Goal: Information Seeking & Learning: Learn about a topic

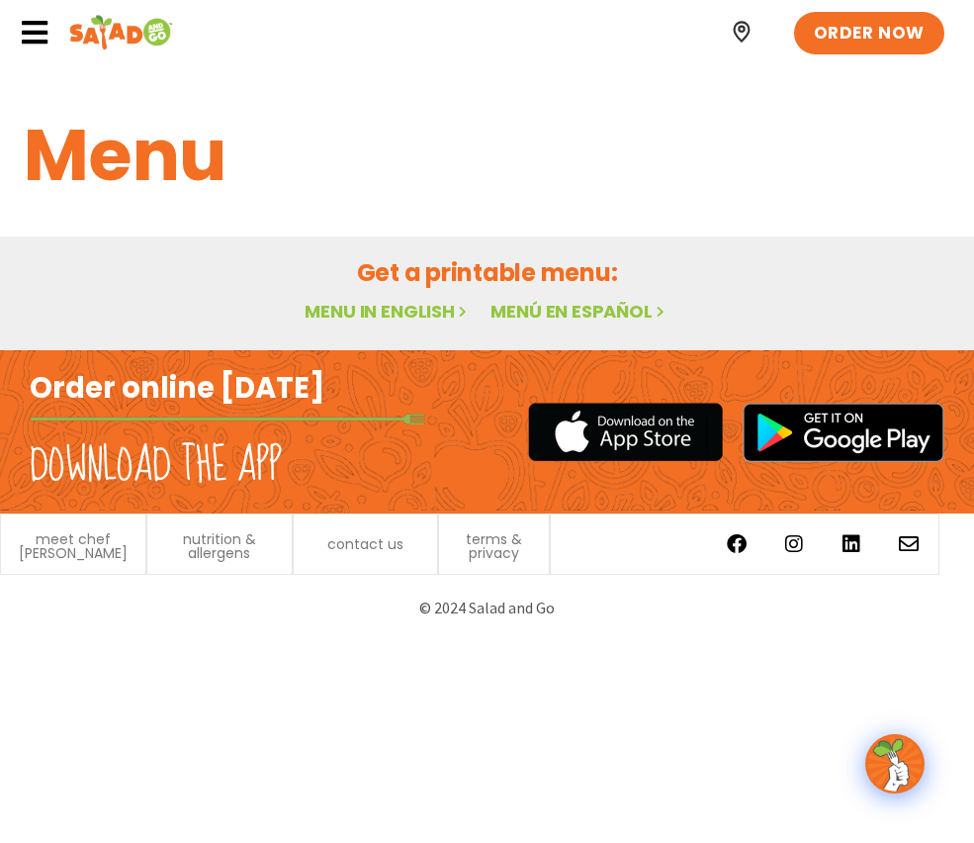
scroll to position [3, 0]
click at [423, 318] on link "Menu in English" at bounding box center [388, 311] width 166 height 25
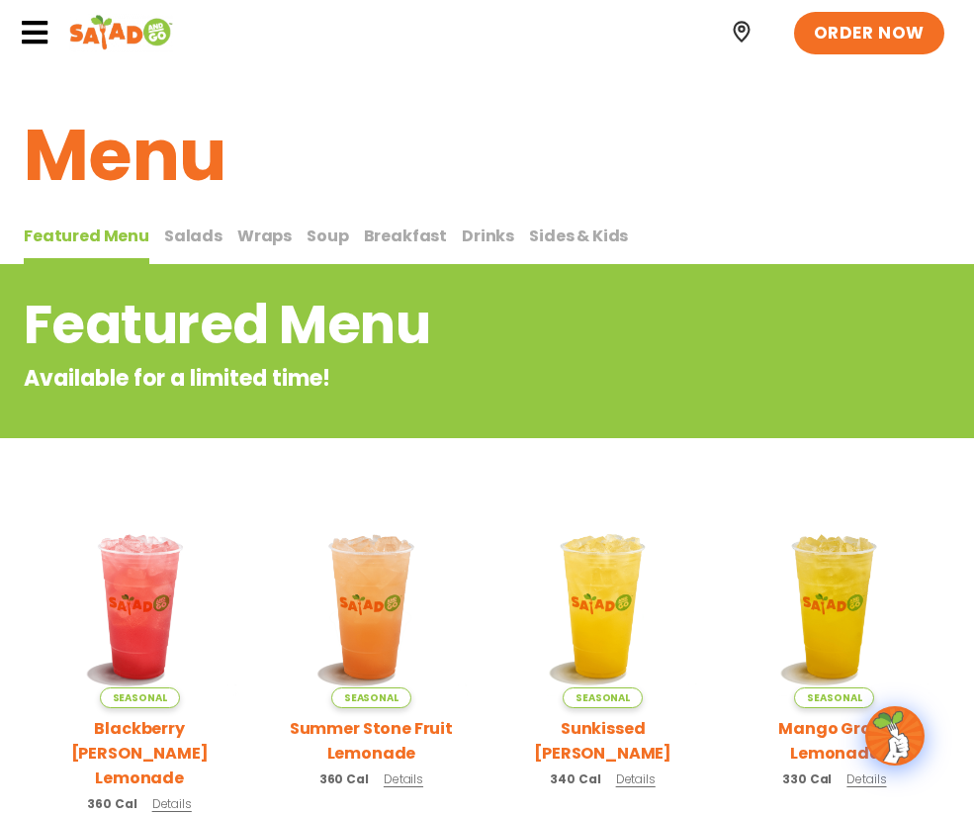
click at [171, 239] on span "Salads" at bounding box center [193, 235] width 58 height 23
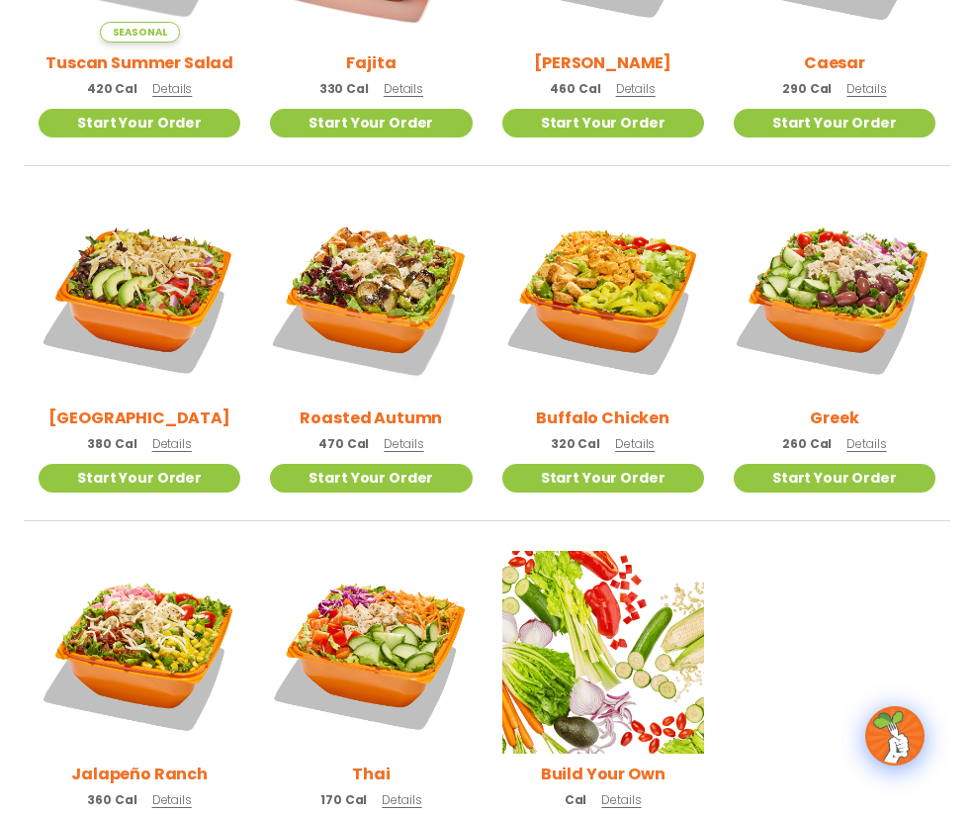
scroll to position [761, 0]
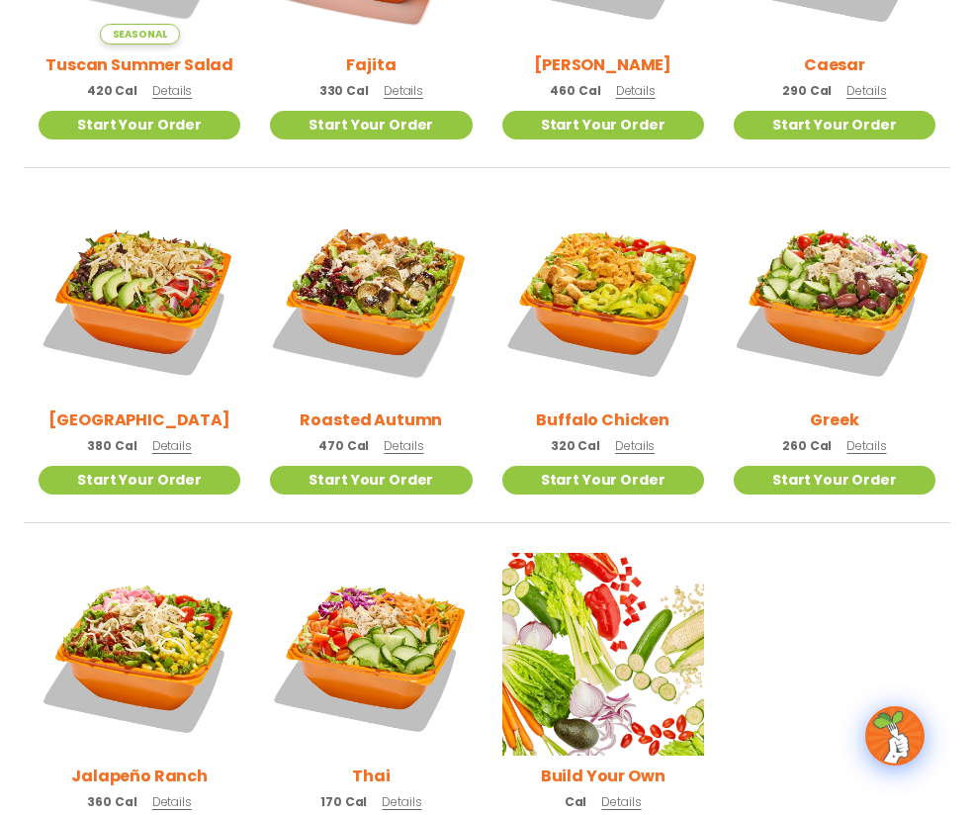
click at [394, 451] on span "Details" at bounding box center [404, 445] width 40 height 17
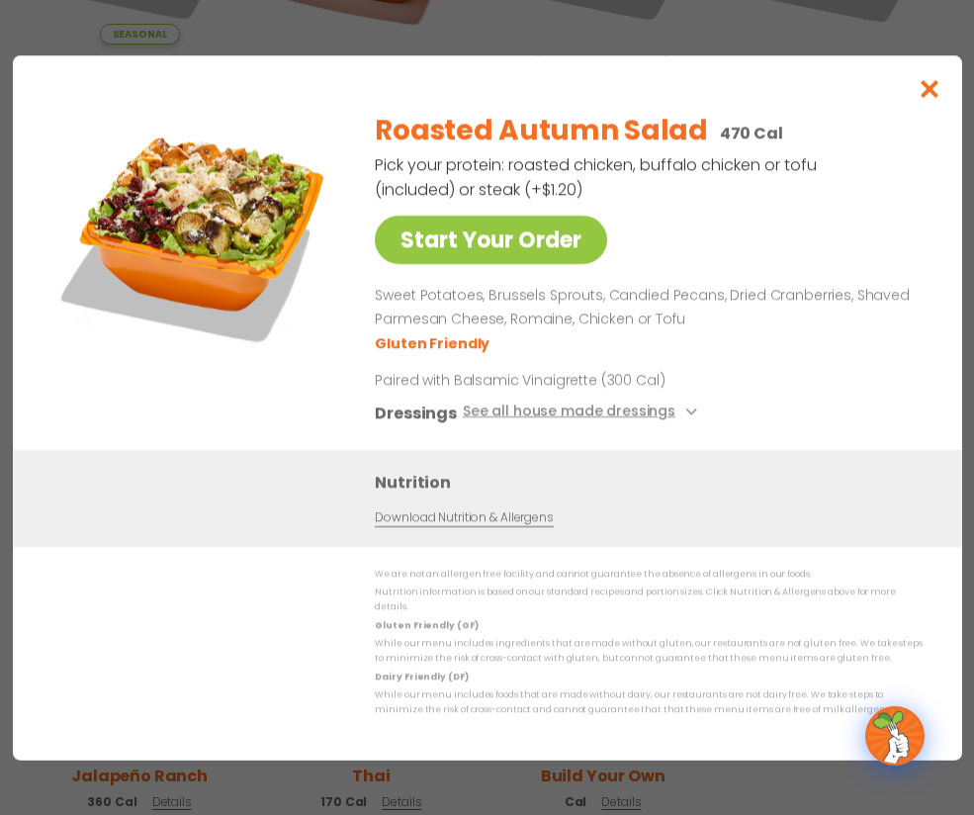
click at [936, 91] on icon "Close modal" at bounding box center [929, 88] width 25 height 21
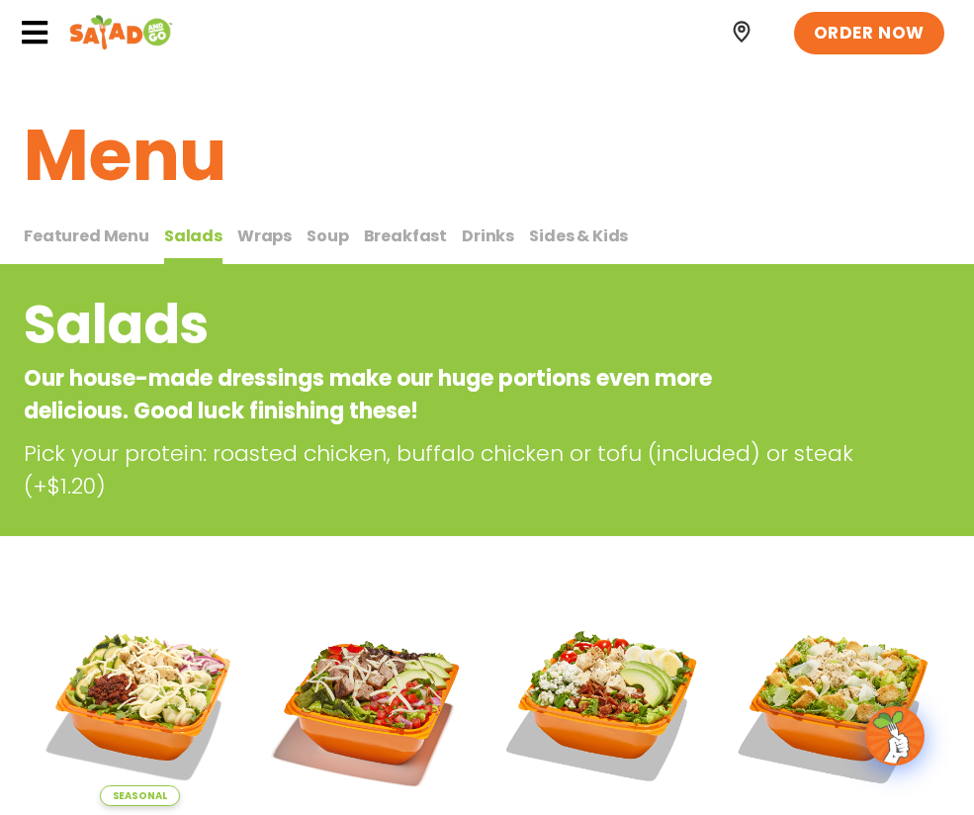
scroll to position [0, 0]
click at [866, 42] on span "ORDER NOW" at bounding box center [869, 33] width 123 height 26
